Goal: Navigation & Orientation: Find specific page/section

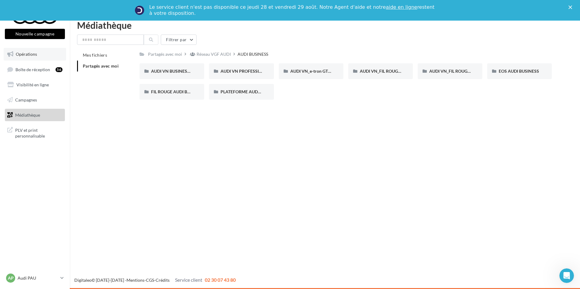
click at [27, 55] on span "Opérations" at bounding box center [26, 54] width 21 height 5
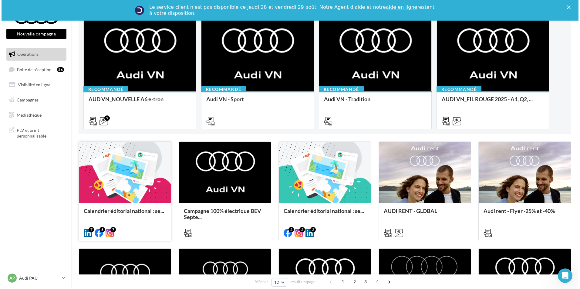
scroll to position [91, 0]
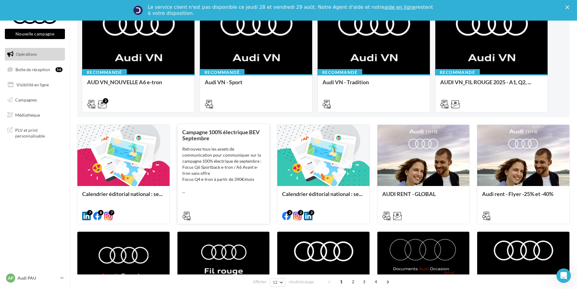
click at [207, 202] on div "Campagne 100% électrique BEV Septembre Retrouvez tous les assets de communicati…" at bounding box center [223, 173] width 82 height 89
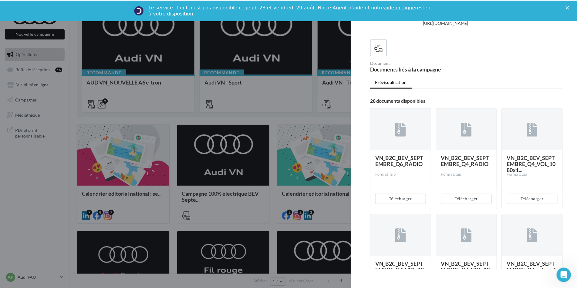
scroll to position [152, 0]
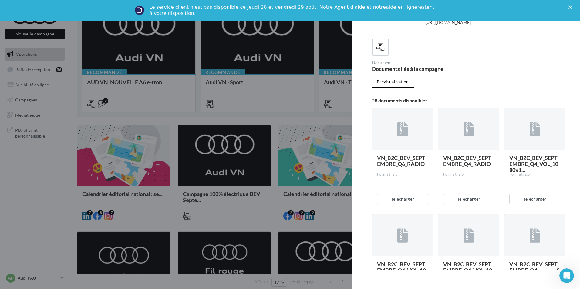
click at [566, 8] on div "Le service client n'est pas disponible ce jeudi 28 et vendredi 29 août. Notre A…" at bounding box center [290, 10] width 580 height 16
click at [571, 6] on icon "Fermer" at bounding box center [570, 7] width 4 height 4
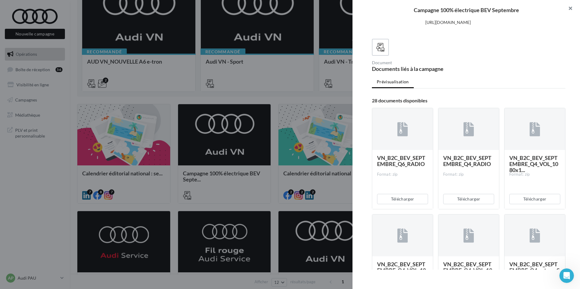
click at [570, 8] on button "button" at bounding box center [568, 9] width 24 height 18
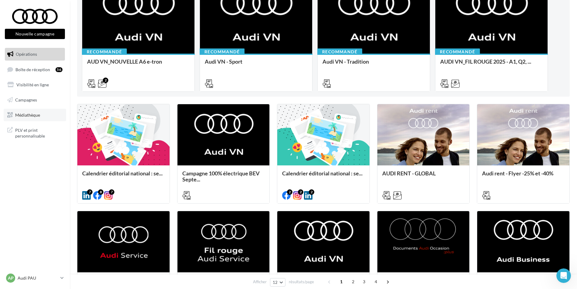
click at [32, 116] on span "Médiathèque" at bounding box center [27, 114] width 25 height 5
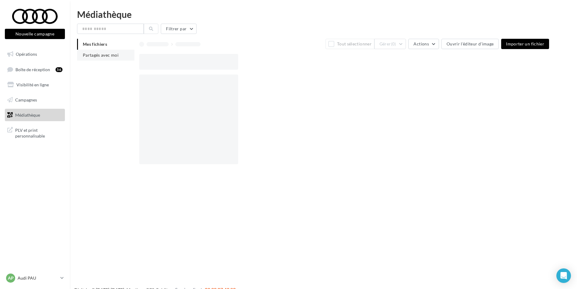
click at [97, 55] on span "Partagés avec moi" at bounding box center [101, 54] width 36 height 5
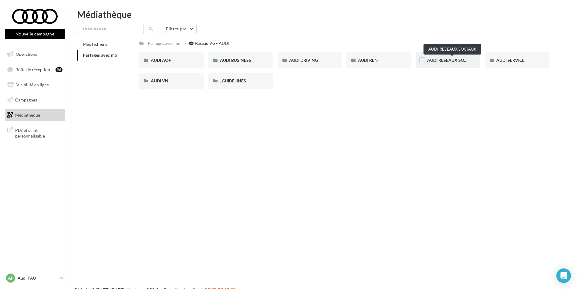
click at [446, 58] on span "AUDI RESEAUX SOCIAUX" at bounding box center [452, 60] width 50 height 5
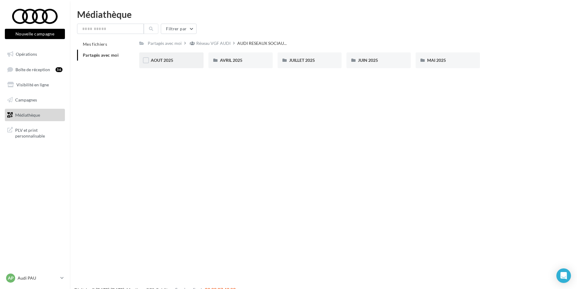
click at [173, 62] on div "AOUT 2025" at bounding box center [171, 60] width 41 height 6
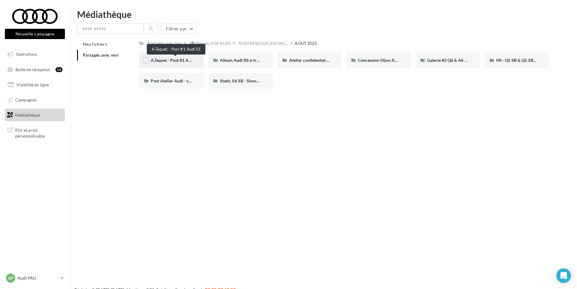
click at [183, 61] on span "A.Taquet - Post #1 Audi S3" at bounding box center [175, 60] width 49 height 5
click at [161, 84] on div "Post Atelier Audi - session Business" at bounding box center [171, 81] width 41 height 6
click at [245, 82] on span "Static A6 SB - Shooting NV" at bounding box center [245, 80] width 51 height 5
drag, startPoint x: 479, startPoint y: 60, endPoint x: 489, endPoint y: 60, distance: 10.9
click at [488, 60] on div "A.Taquet - Post #1 Audi S3 A.Taquet - Post #1 Audi S3 Album Audi RS e-tron GT (…" at bounding box center [346, 72] width 415 height 41
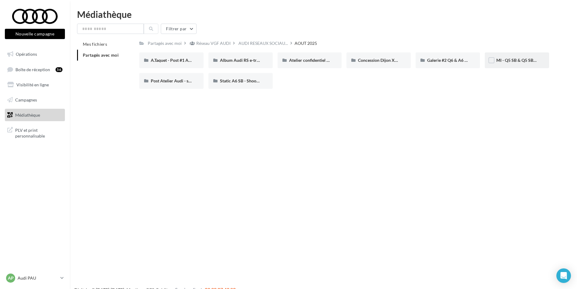
drag, startPoint x: 489, startPoint y: 60, endPoint x: 499, endPoint y: 60, distance: 9.4
click at [499, 60] on span "MI - Q5 SB & Q5 SB e-hybrid" at bounding box center [523, 60] width 54 height 5
click at [440, 60] on span "Galerie #2 Q6 & A6 SB - Shooting NV" at bounding box center [462, 60] width 70 height 5
click at [321, 57] on div "Atelier confidentiel Thierry Marx" at bounding box center [309, 60] width 41 height 6
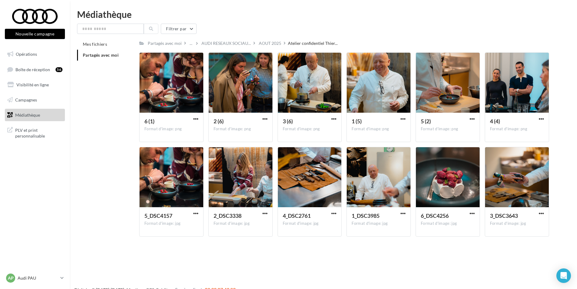
click at [6, 0] on html "Nouvelle campagne Nouvelle campagne Opérations Boîte de réception 56 Visibilité…" at bounding box center [288, 144] width 577 height 289
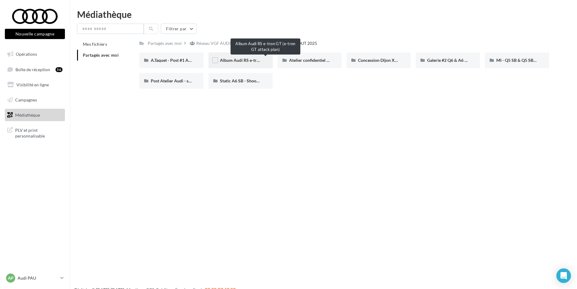
click at [247, 58] on span "Album Audi RS e-tron GT (e-tron GT attack plan)" at bounding box center [265, 60] width 91 height 5
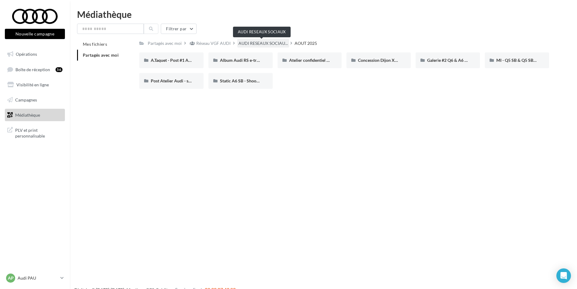
click at [246, 42] on span "AUDI RESEAUX SOCIAU..." at bounding box center [262, 43] width 49 height 6
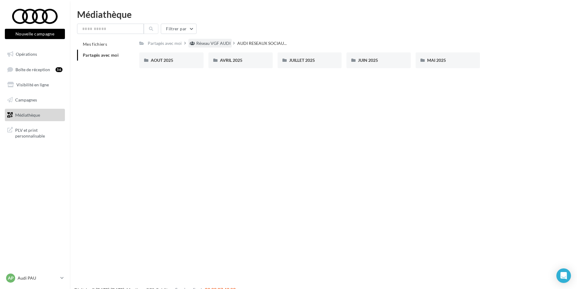
click at [216, 40] on div "Réseau VGF AUDI" at bounding box center [209, 43] width 43 height 9
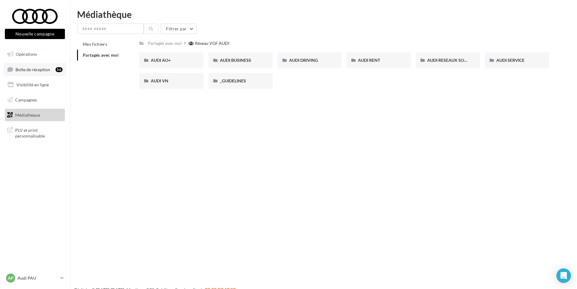
click at [30, 71] on span "Boîte de réception" at bounding box center [32, 69] width 35 height 5
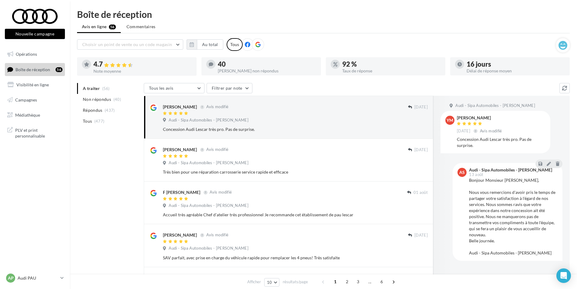
click at [29, 56] on span "Opérations" at bounding box center [26, 54] width 21 height 5
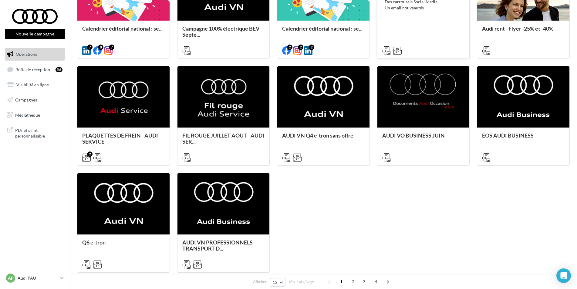
scroll to position [236, 0]
